Goal: Task Accomplishment & Management: Use online tool/utility

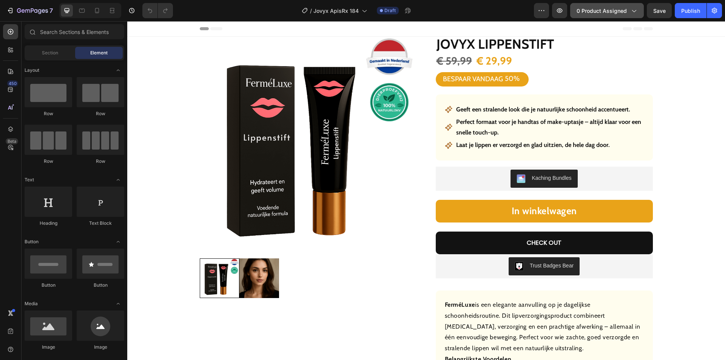
click at [617, 9] on span "0 product assigned" at bounding box center [601, 11] width 50 height 8
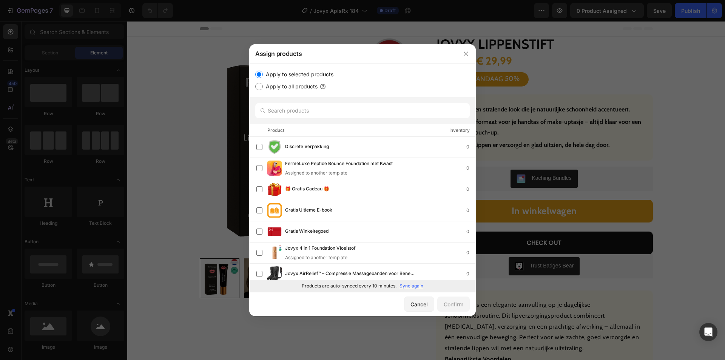
click at [407, 285] on p "Sync again" at bounding box center [411, 285] width 24 height 7
click at [309, 111] on input "text" at bounding box center [362, 110] width 214 height 15
paste input "Jovyx Bijengif verlichtende spray"
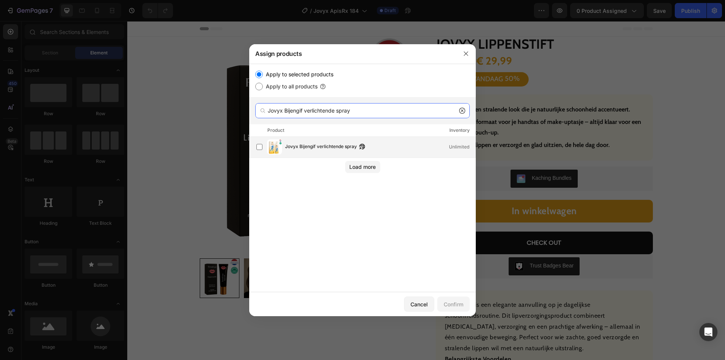
type input "Jovyx Bijengif verlichtende spray"
drag, startPoint x: 322, startPoint y: 143, endPoint x: 345, endPoint y: 165, distance: 31.5
click at [320, 143] on span "Jovyx Bijengif verlichtende spray" at bounding box center [321, 147] width 72 height 8
click at [455, 306] on div "Confirm" at bounding box center [454, 304] width 20 height 8
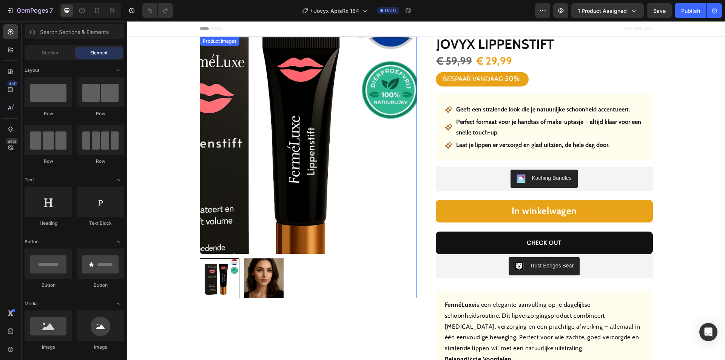
click at [379, 128] on img at bounding box center [308, 145] width 217 height 217
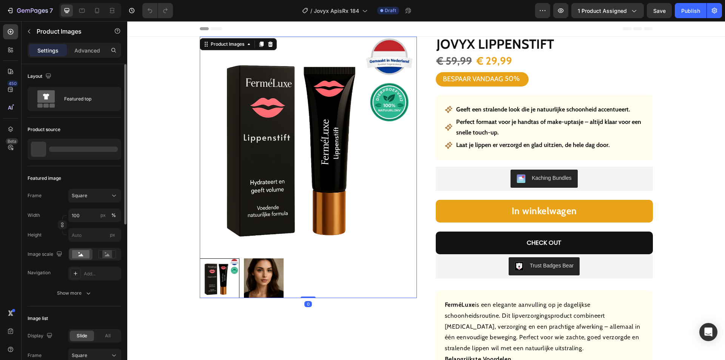
click at [63, 146] on div at bounding box center [83, 148] width 69 height 5
click at [68, 149] on p "Jovyx Lippenstift" at bounding box center [67, 148] width 37 height 5
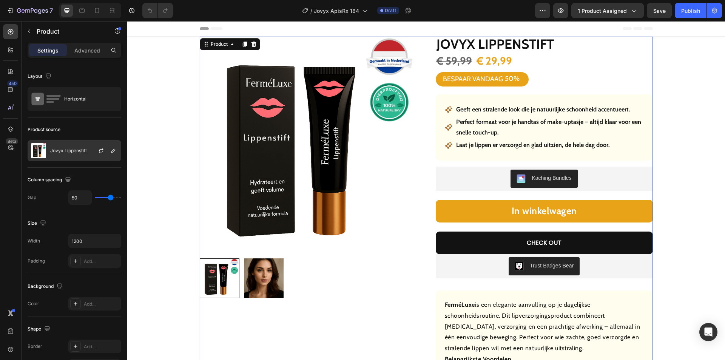
click at [74, 150] on p "Jovyx Lippenstift" at bounding box center [68, 150] width 37 height 5
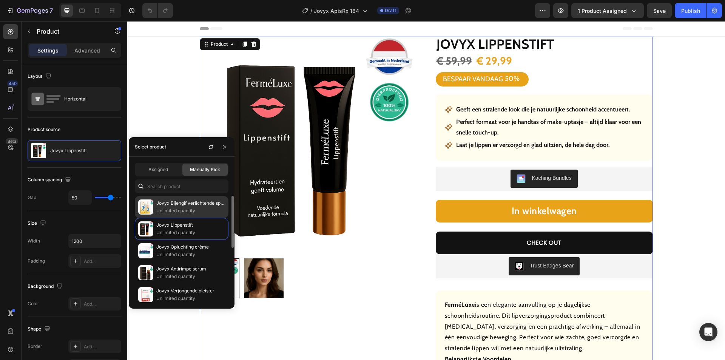
click at [179, 204] on p "Jovyx Bijengif verlichtende spray" at bounding box center [190, 203] width 69 height 8
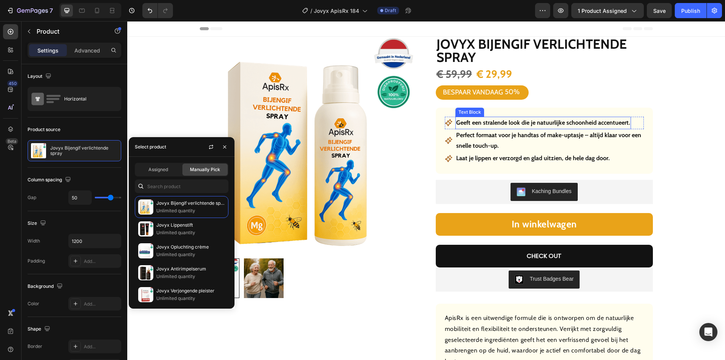
click at [500, 123] on strong "Geeft een stralende look die je natuurlijke schoonheid accentueert." at bounding box center [543, 122] width 174 height 7
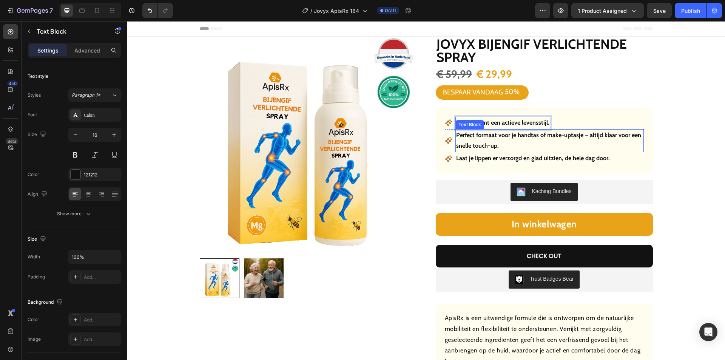
click at [489, 140] on p "Perfect formaat voor je handtas of make-uptasje – altijd klaar voor een snelle …" at bounding box center [549, 141] width 187 height 22
click at [489, 139] on p "Perfect formaat voor je handtas of make-uptasje – altijd klaar voor een snelle …" at bounding box center [549, 141] width 187 height 22
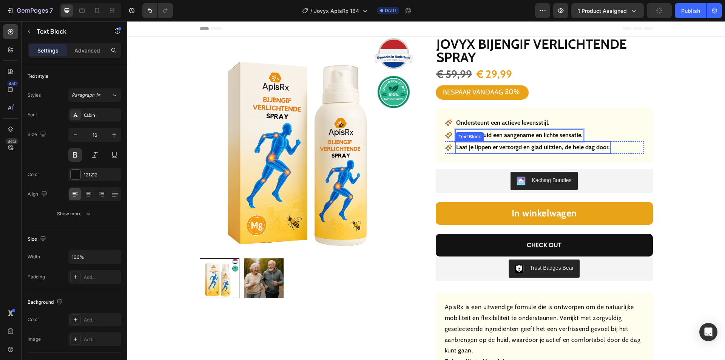
click at [511, 146] on strong "Laat je lippen er verzorgd en glad uitzien, de hele dag door." at bounding box center [533, 146] width 154 height 7
click at [508, 147] on strong "Laat je lippen er verzorgd en glad uitzien, de hele dag door." at bounding box center [533, 146] width 154 height 7
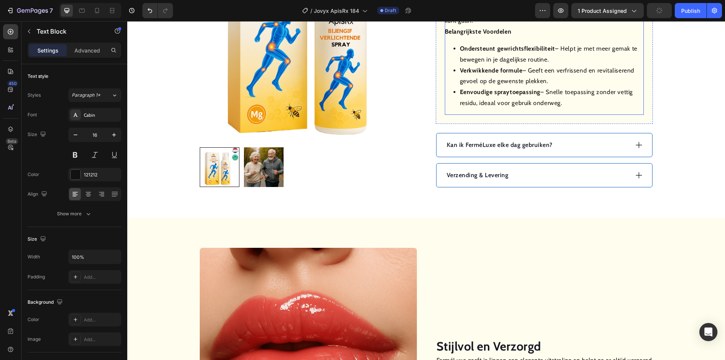
scroll to position [340, 0]
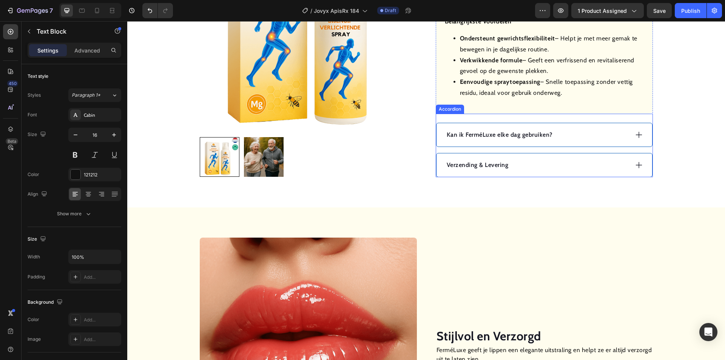
click at [576, 128] on div "Kan ik FerméLuxe elke dag gebruiken?" at bounding box center [544, 134] width 216 height 23
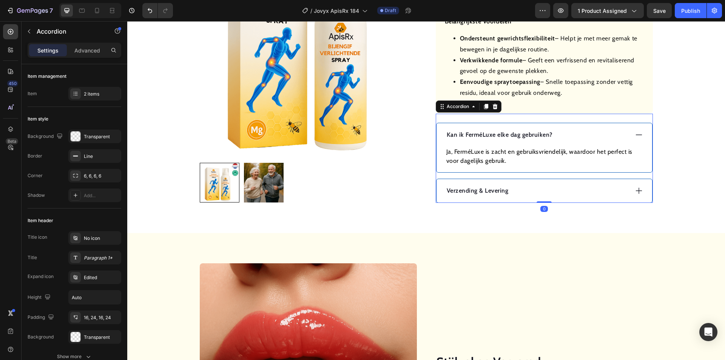
click at [501, 132] on p "Kan ik FerméLuxe elke dag gebruiken?" at bounding box center [500, 134] width 106 height 9
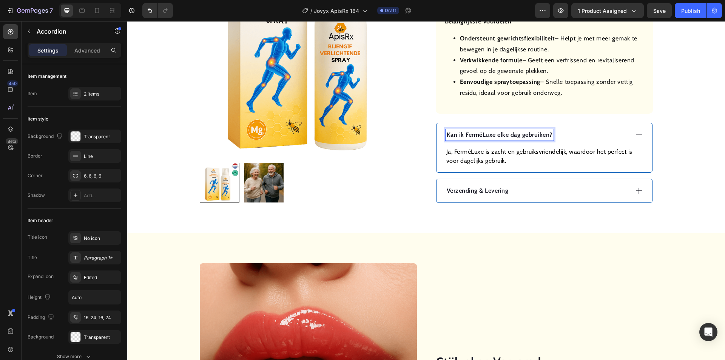
click at [498, 132] on p "Kan ik FerméLuxe elke dag gebruiken?" at bounding box center [500, 134] width 106 height 9
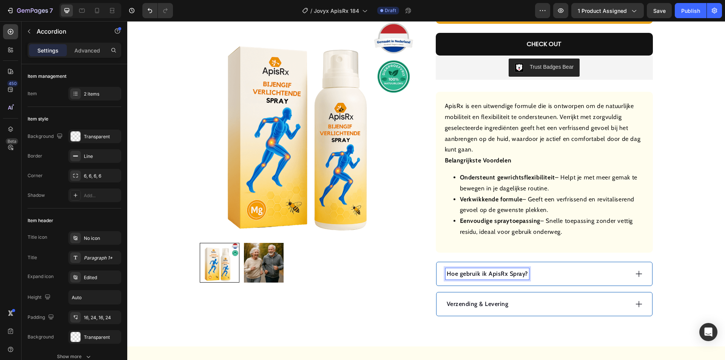
scroll to position [189, 0]
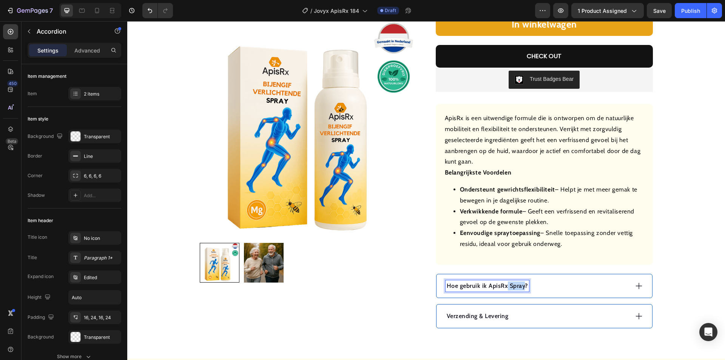
drag, startPoint x: 520, startPoint y: 285, endPoint x: 503, endPoint y: 287, distance: 17.0
click at [503, 287] on p "Hoe gebruik ik ApisRx Spray?" at bounding box center [487, 285] width 81 height 9
click at [538, 293] on div "Hoe gebruik ik ApisRx?" at bounding box center [544, 285] width 216 height 23
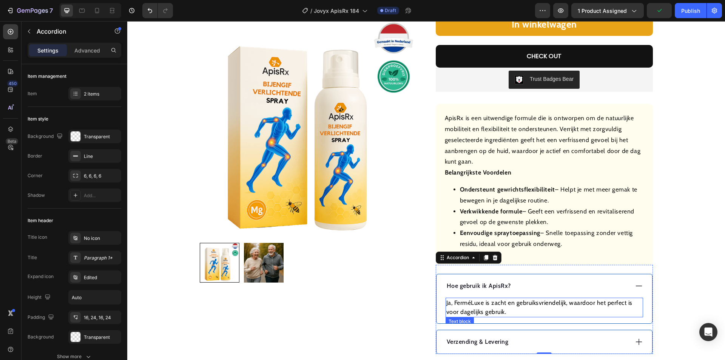
click at [499, 303] on p "Ja, FerméLuxe is zacht en gebruiksvriendelijk, waardoor het perfect is voor dag…" at bounding box center [544, 307] width 196 height 18
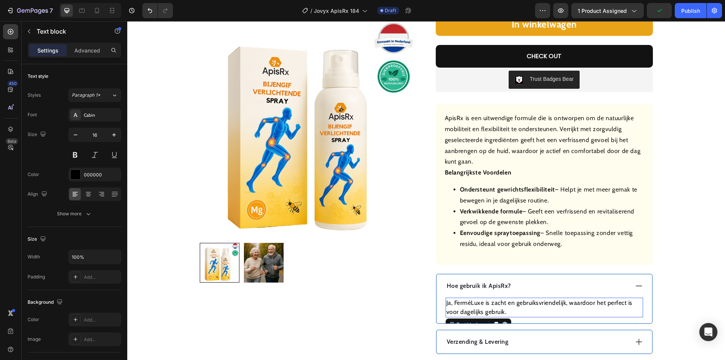
click at [499, 303] on p "Ja, FerméLuxe is zacht en gebruiksvriendelijk, waardoor het perfect is voor dag…" at bounding box center [544, 307] width 196 height 18
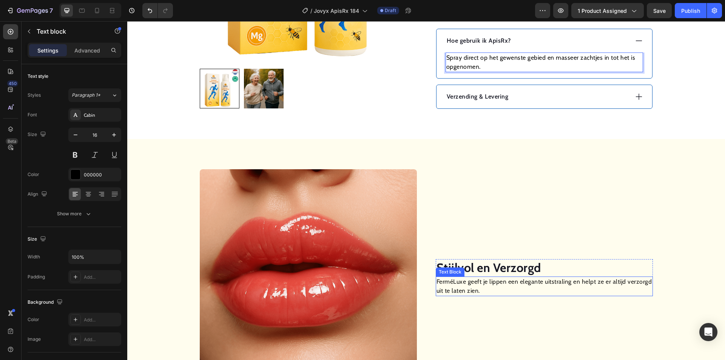
scroll to position [491, 0]
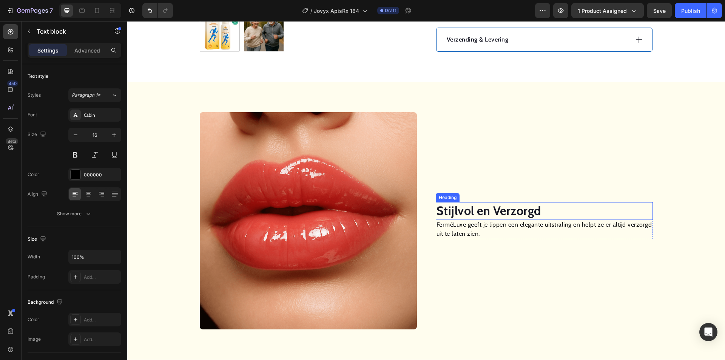
click at [478, 210] on strong "Stijlvol en Verzorgd" at bounding box center [488, 210] width 105 height 15
click at [450, 229] on p "FerméLuxe geeft je lippen een elegante uitstraling en helpt ze er altijd verzor…" at bounding box center [544, 229] width 216 height 18
click at [450, 228] on p "FerméLuxe geeft je lippen een elegante uitstraling en helpt ze er altijd verzor…" at bounding box center [544, 229] width 216 height 18
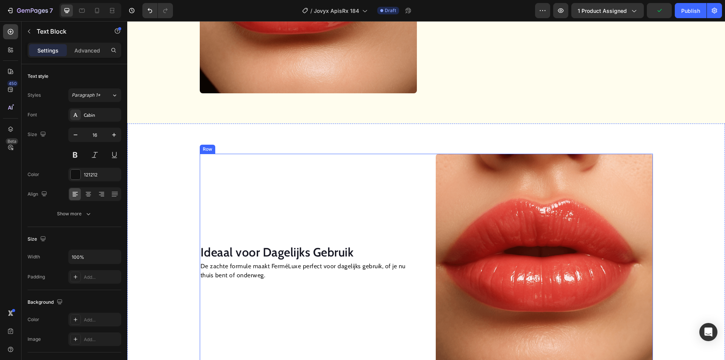
scroll to position [755, 0]
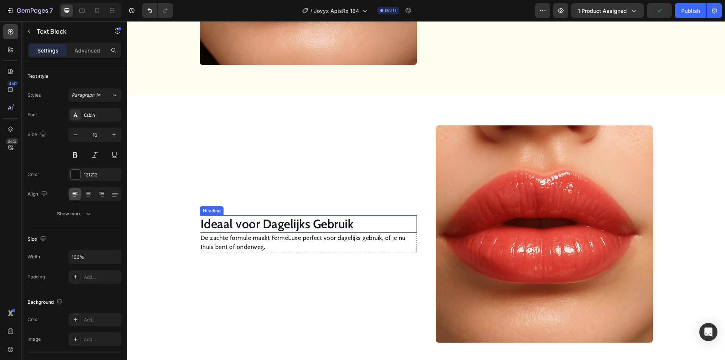
click at [285, 227] on h2 "Ideaal voor Dagelijks Gebruik" at bounding box center [308, 223] width 217 height 17
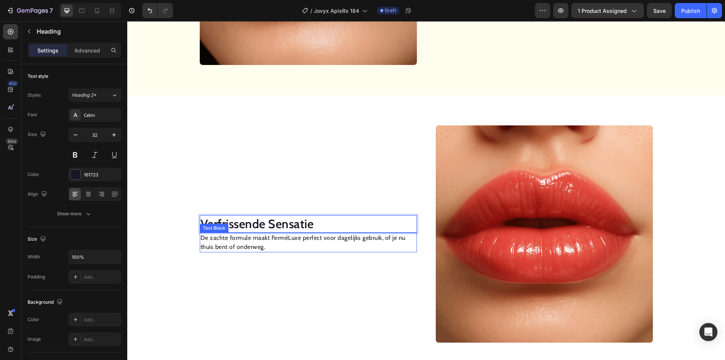
click at [254, 241] on p "De zachte formule maakt FerméLuxe perfect voor dagelijks gebruik, of je nu thui…" at bounding box center [308, 242] width 216 height 18
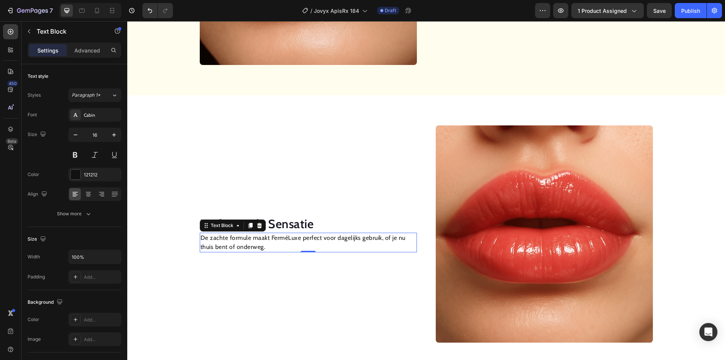
click at [254, 240] on p "De zachte formule maakt FerméLuxe perfect voor dagelijks gebruik, of je nu thui…" at bounding box center [308, 242] width 216 height 18
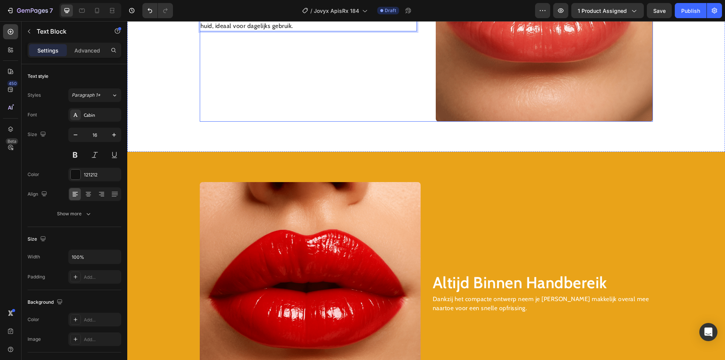
scroll to position [982, 0]
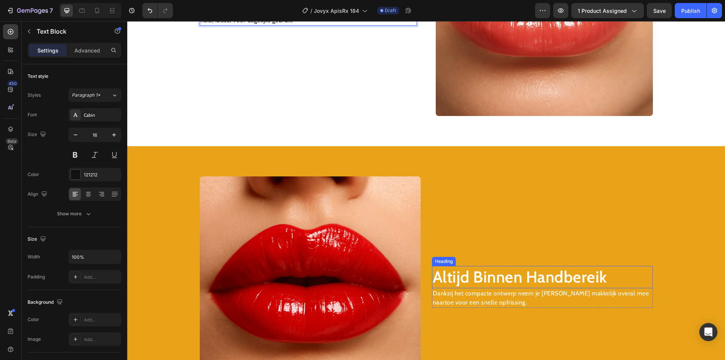
click at [489, 278] on h2 "Altijd Binnen Handbereik" at bounding box center [542, 277] width 221 height 22
click at [489, 277] on h2 "Altijd Binnen Handbereik" at bounding box center [542, 277] width 221 height 22
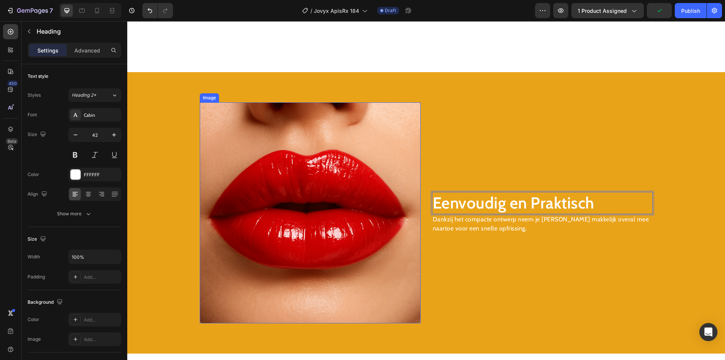
scroll to position [1133, 0]
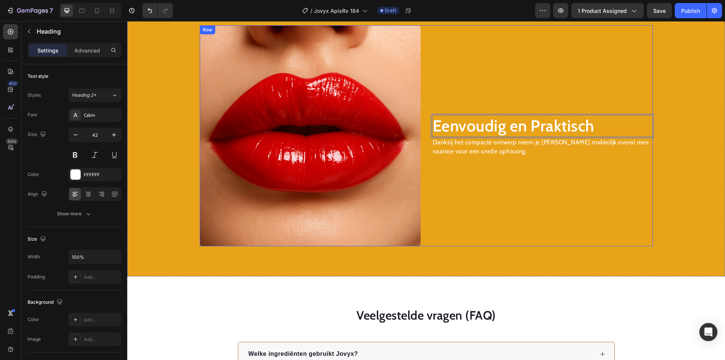
click at [448, 148] on p "Dankzij het compacte ontwerp neem je [PERSON_NAME] makkelijk overal mee naartoe…" at bounding box center [542, 147] width 219 height 18
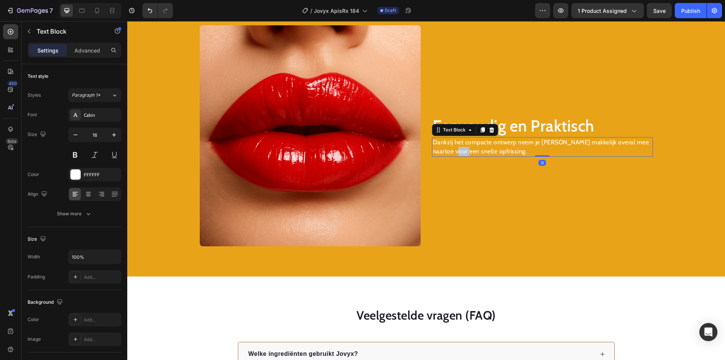
click at [448, 148] on p "Dankzij het compacte ontwerp neem je [PERSON_NAME] makkelijk overal mee naartoe…" at bounding box center [542, 147] width 219 height 18
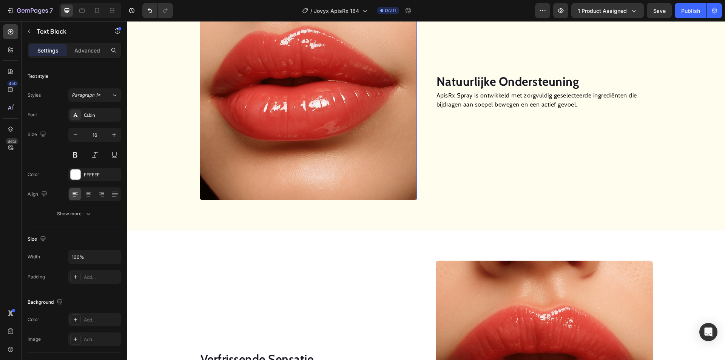
scroll to position [491, 0]
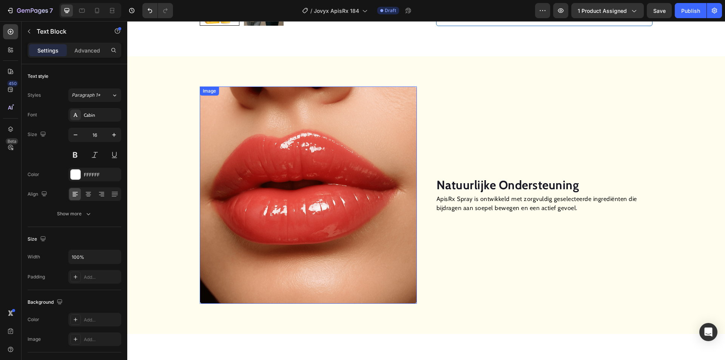
click at [314, 166] on img at bounding box center [308, 194] width 217 height 217
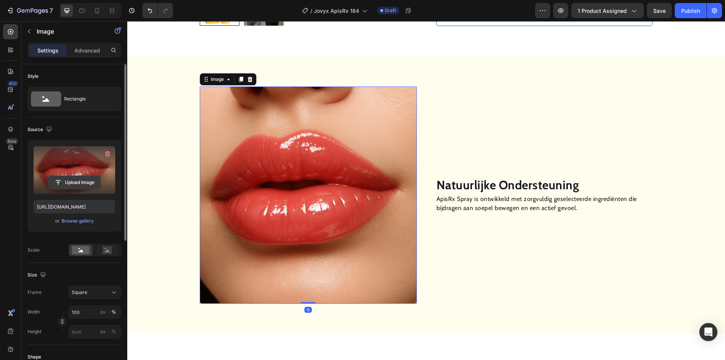
click at [97, 177] on input "file" at bounding box center [74, 182] width 52 height 13
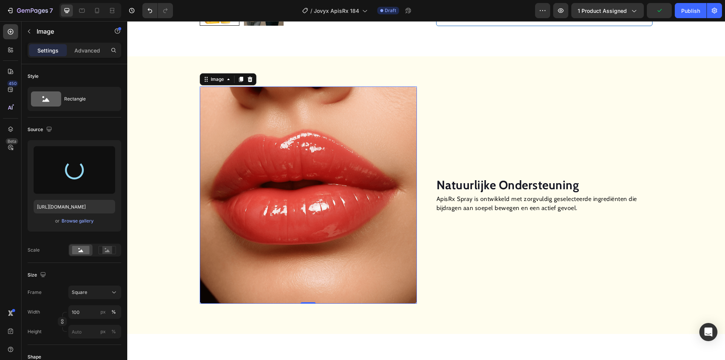
type input "[URL][DOMAIN_NAME]"
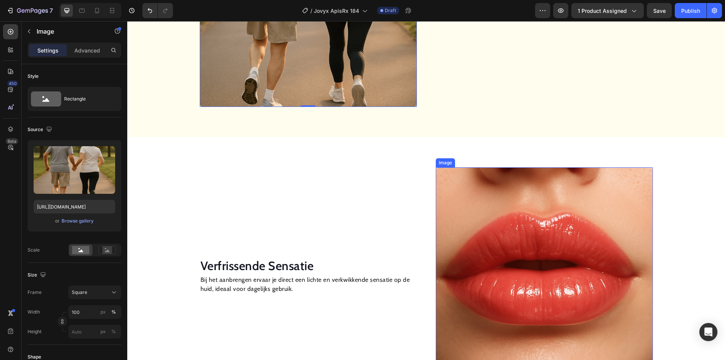
scroll to position [680, 0]
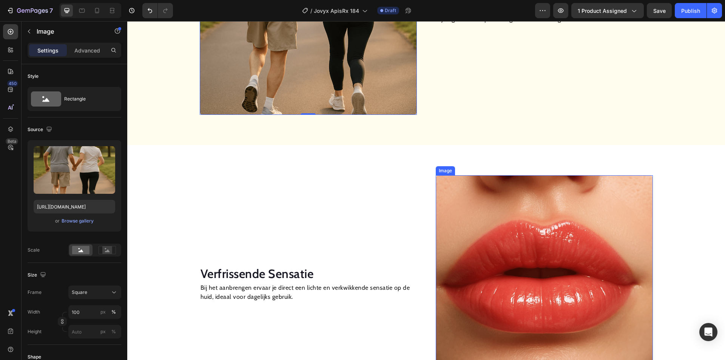
click at [503, 206] on img at bounding box center [544, 283] width 217 height 217
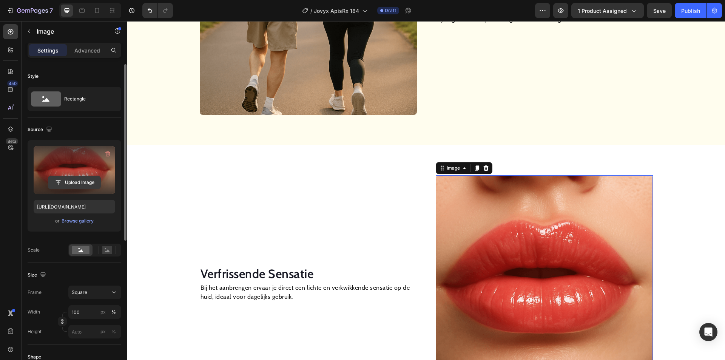
click at [76, 182] on input "file" at bounding box center [74, 182] width 52 height 13
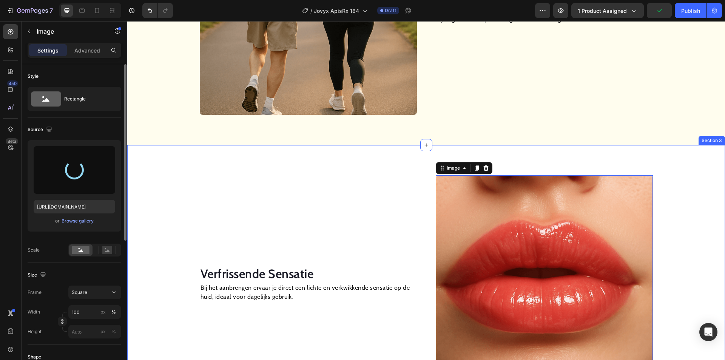
type input "[URL][DOMAIN_NAME]"
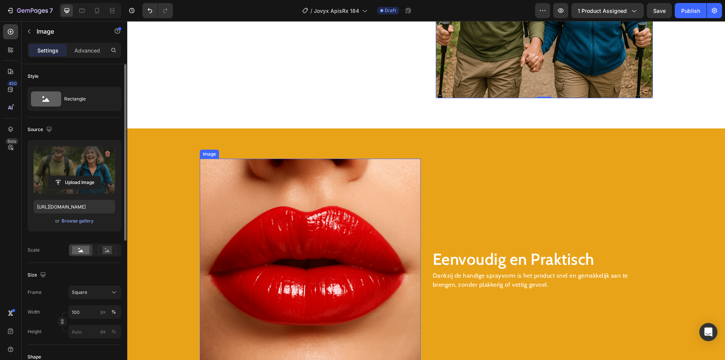
scroll to position [982, 0]
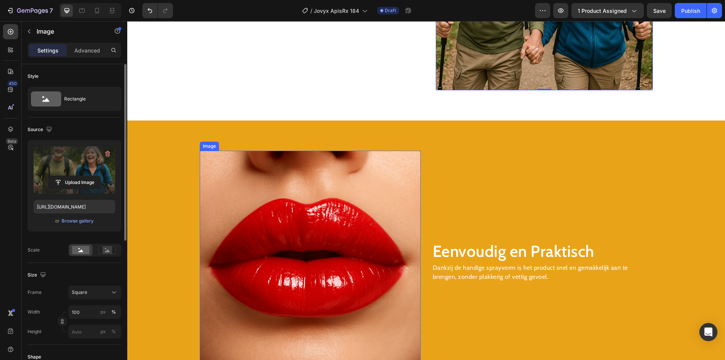
click at [283, 225] on img at bounding box center [310, 261] width 221 height 221
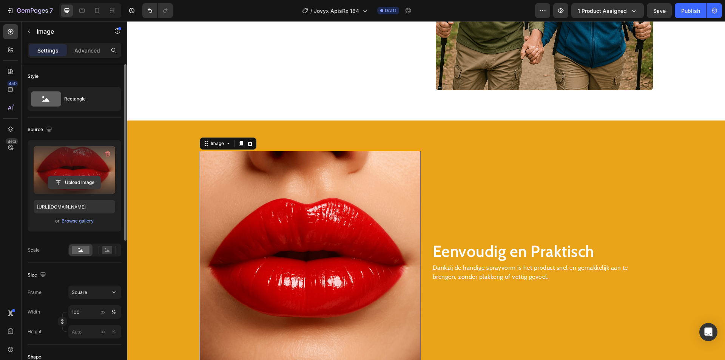
click at [74, 185] on input "file" at bounding box center [74, 182] width 52 height 13
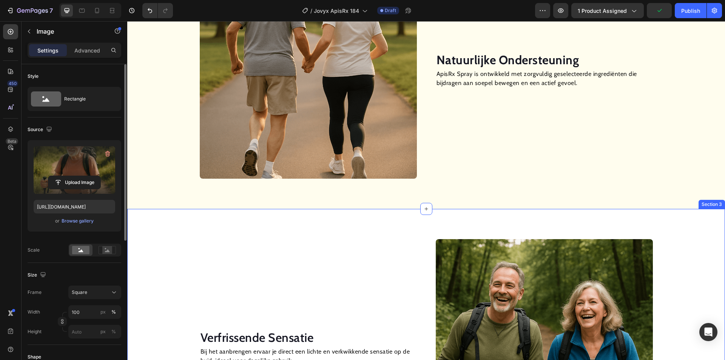
scroll to position [529, 0]
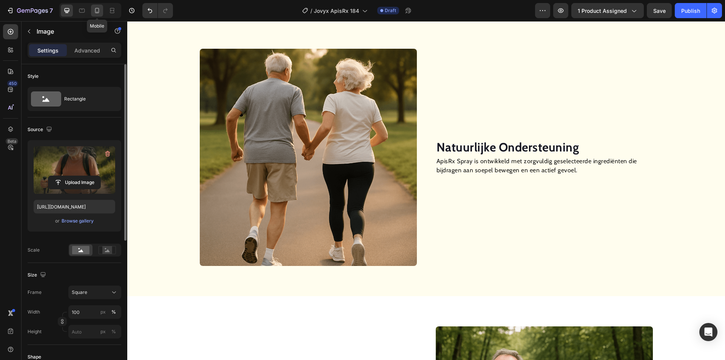
drag, startPoint x: 97, startPoint y: 9, endPoint x: 102, endPoint y: 8, distance: 4.2
click at [98, 8] on icon at bounding box center [97, 11] width 8 height 8
type input "[URL][DOMAIN_NAME]"
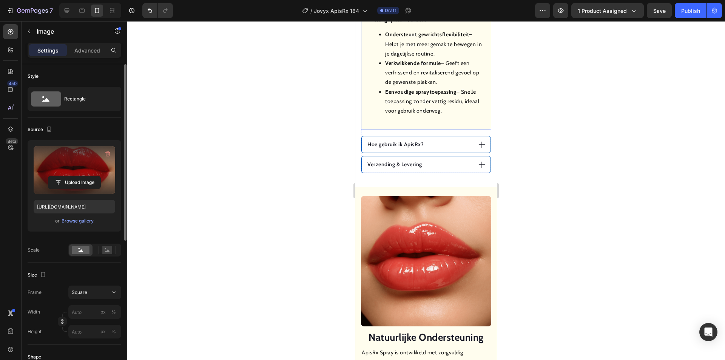
scroll to position [620, 0]
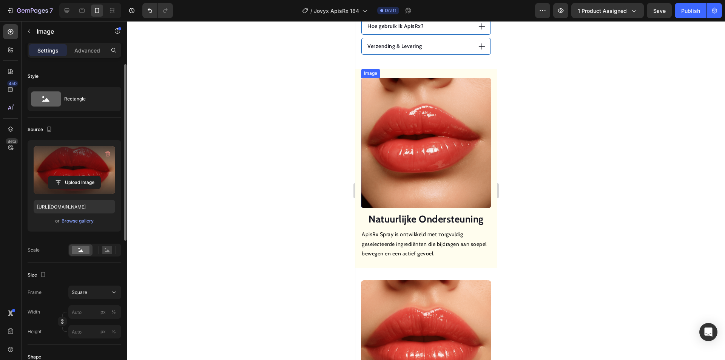
click at [421, 151] on img at bounding box center [426, 143] width 130 height 130
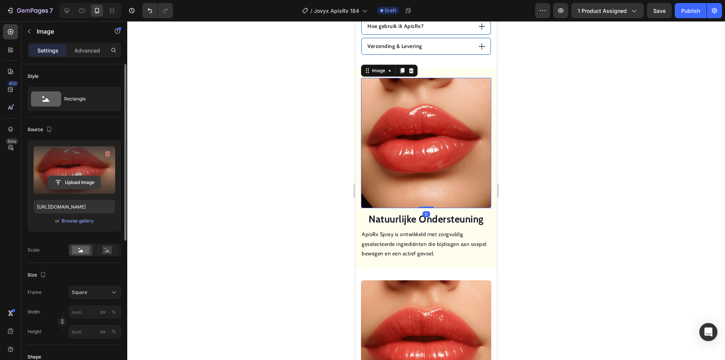
click at [69, 181] on input "file" at bounding box center [74, 182] width 52 height 13
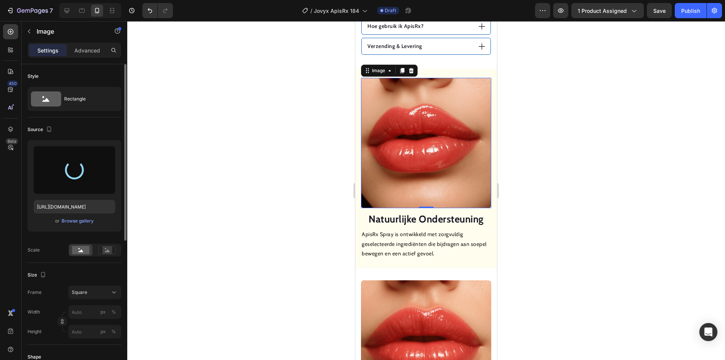
type input "[URL][DOMAIN_NAME]"
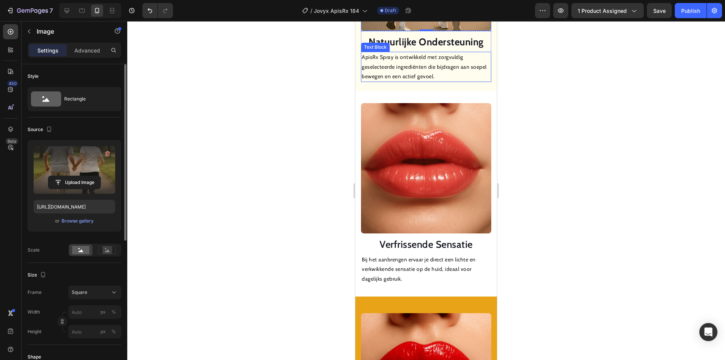
scroll to position [809, 0]
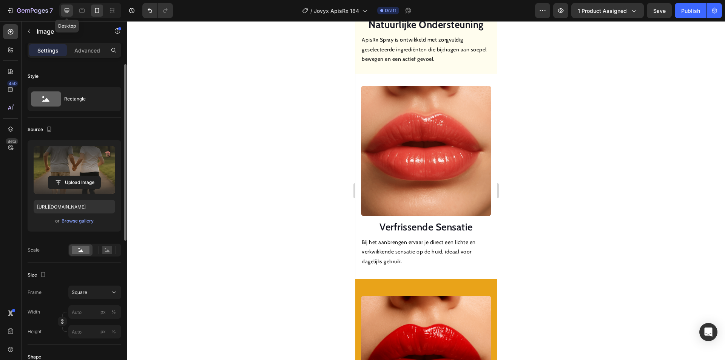
click at [72, 9] on div at bounding box center [67, 11] width 12 height 12
type input "100"
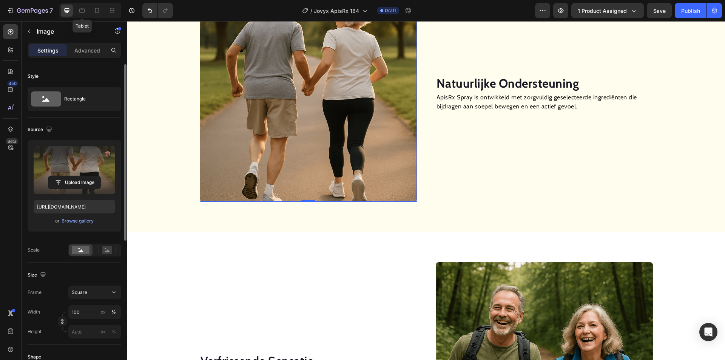
scroll to position [684, 0]
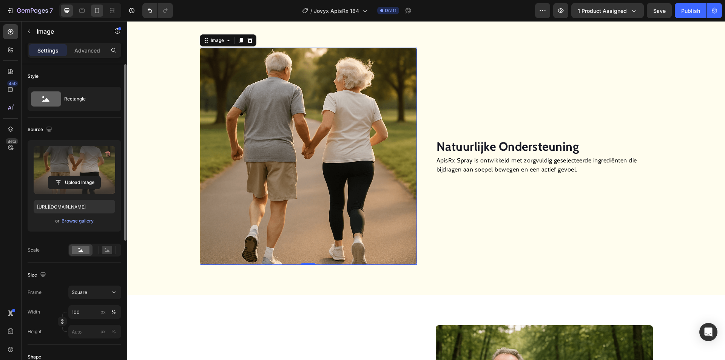
click at [99, 14] on div at bounding box center [97, 11] width 12 height 12
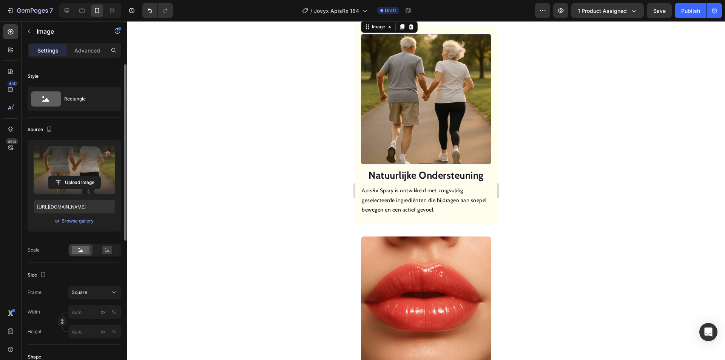
scroll to position [758, 0]
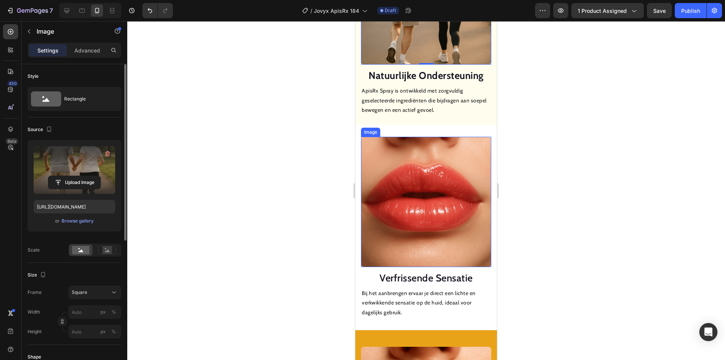
click at [415, 171] on img at bounding box center [426, 202] width 130 height 130
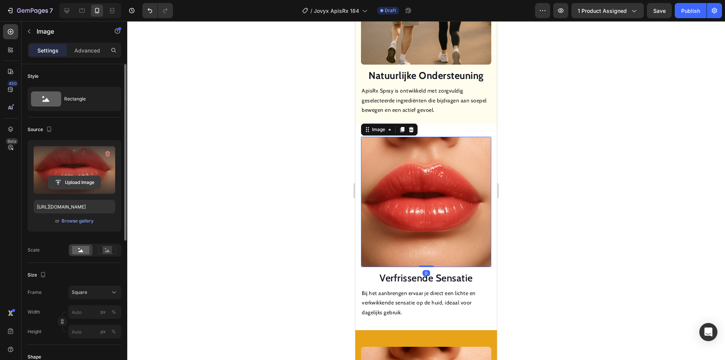
click at [72, 180] on input "file" at bounding box center [74, 182] width 52 height 13
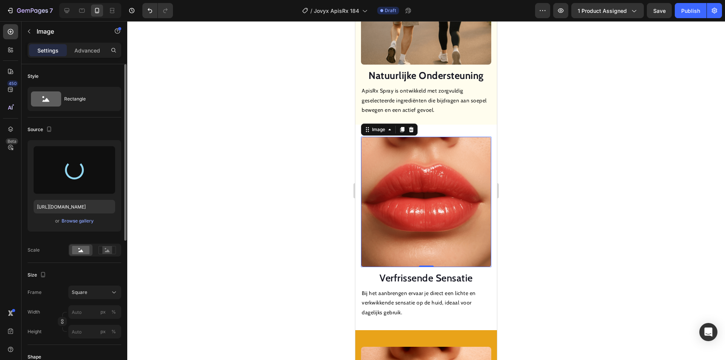
type input "[URL][DOMAIN_NAME]"
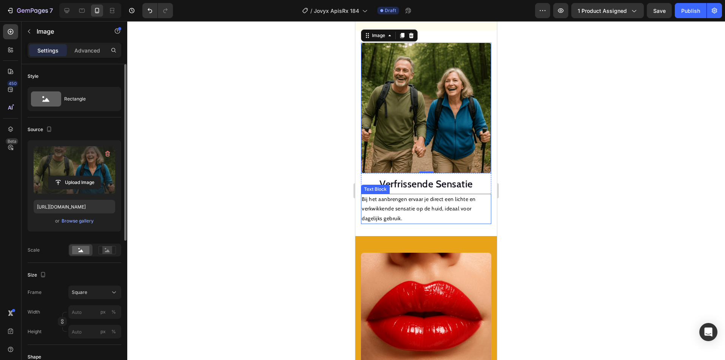
scroll to position [909, 0]
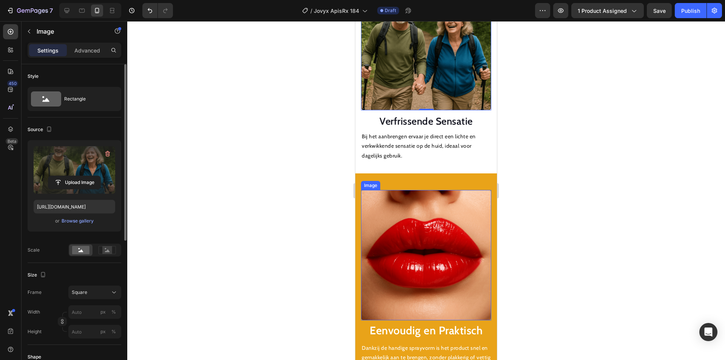
click at [415, 222] on img at bounding box center [426, 255] width 130 height 130
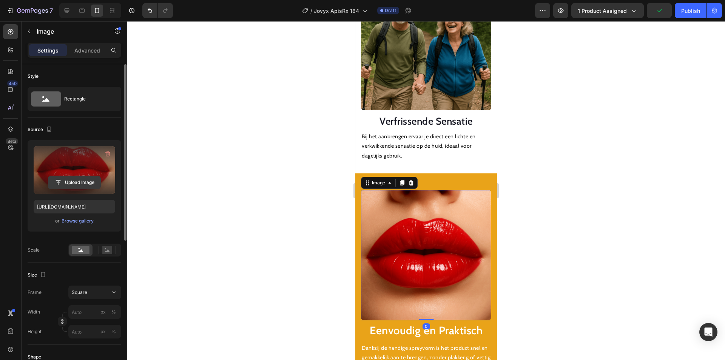
click at [61, 182] on input "file" at bounding box center [74, 182] width 52 height 13
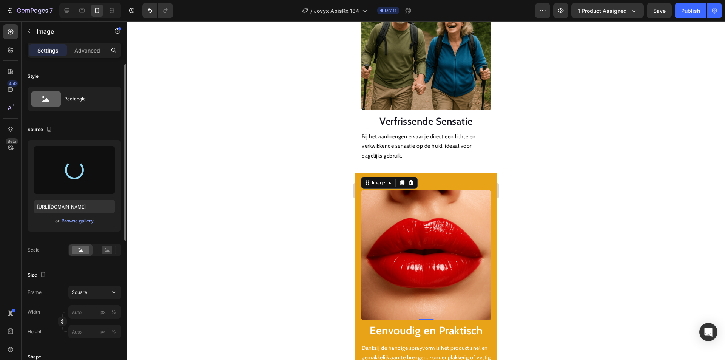
type input "[URL][DOMAIN_NAME]"
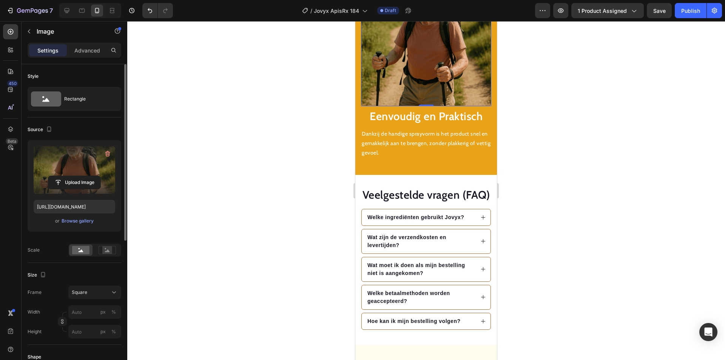
scroll to position [1173, 0]
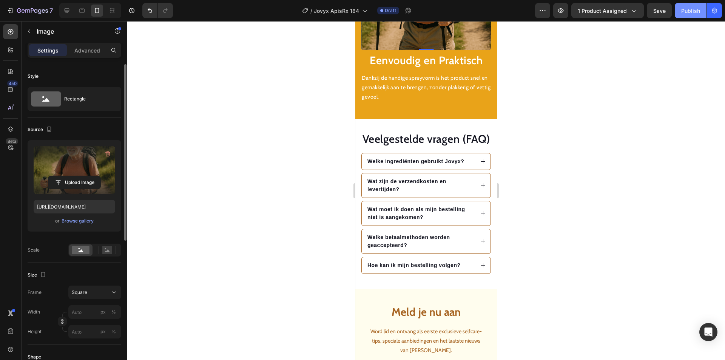
click at [692, 12] on div "Publish" at bounding box center [690, 11] width 19 height 8
